Goal: Task Accomplishment & Management: Manage account settings

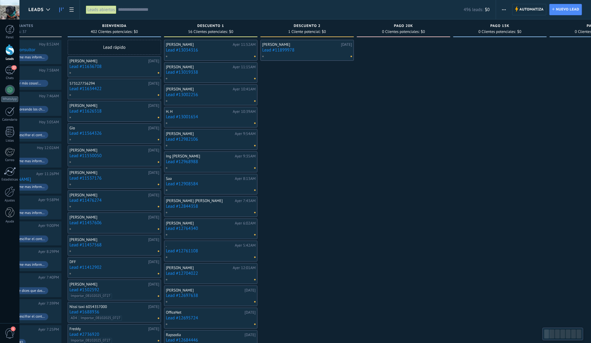
scroll to position [0, 121]
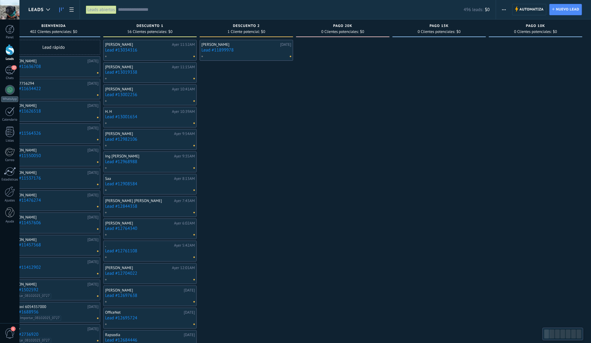
click at [200, 104] on div "Oscar Puentes 08/10/2025 Lead #11899978" at bounding box center [246, 298] width 93 height 517
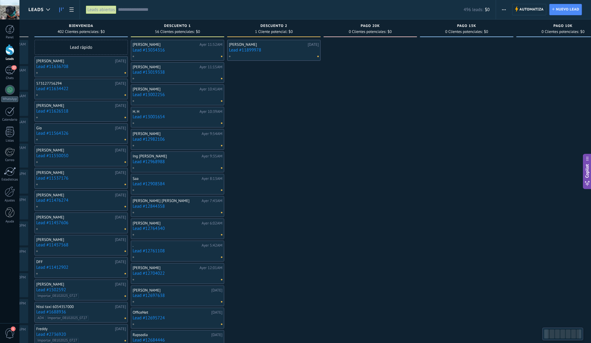
scroll to position [0, 77]
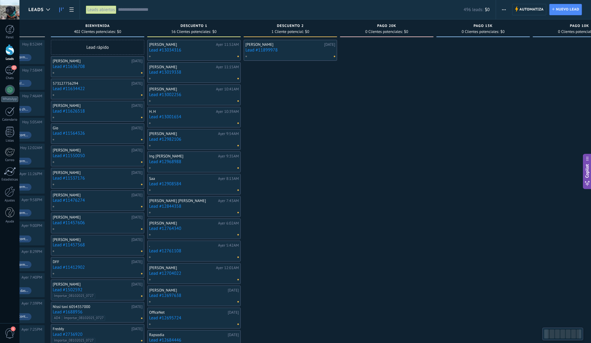
drag, startPoint x: 270, startPoint y: 100, endPoint x: 306, endPoint y: 101, distance: 36.2
click at [306, 101] on div "Oscar Puentes 08/10/2025 Lead #11899978" at bounding box center [290, 298] width 93 height 517
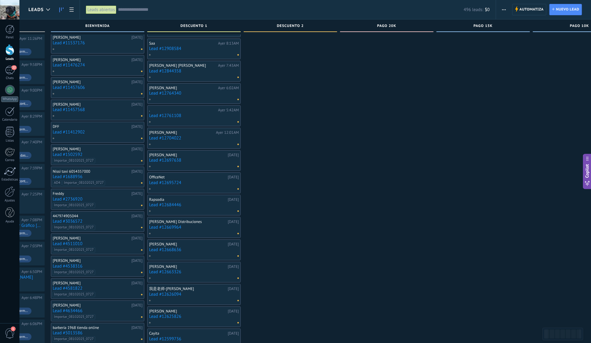
scroll to position [4, 0]
